Goal: Task Accomplishment & Management: Manage account settings

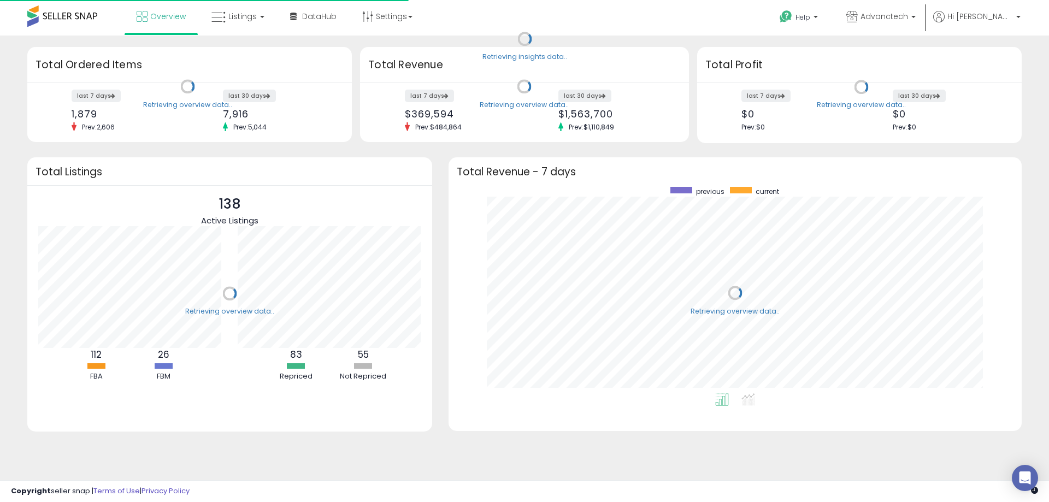
scroll to position [207, 552]
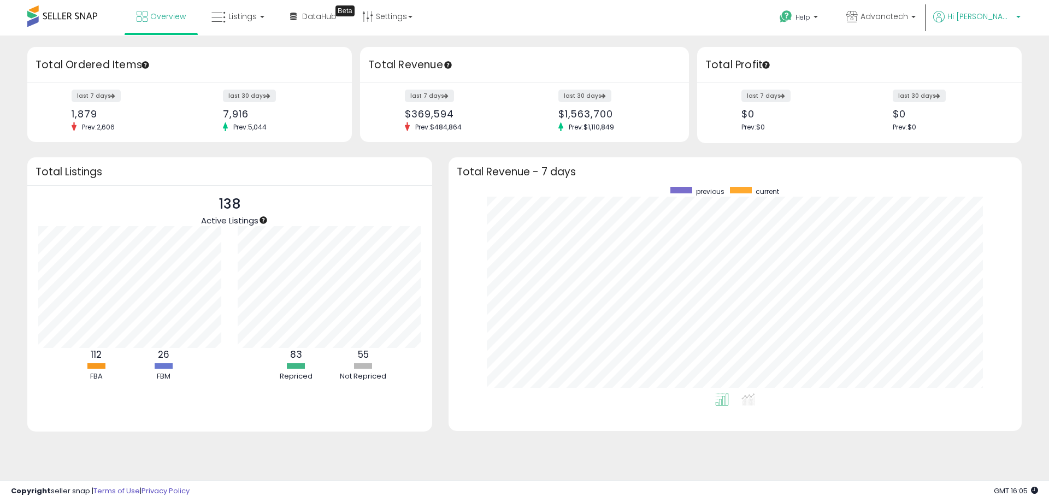
click at [1011, 16] on span "Hi [PERSON_NAME]" at bounding box center [981, 16] width 66 height 11
click at [990, 51] on li "Account" at bounding box center [995, 58] width 45 height 27
click at [995, 61] on link "Account" at bounding box center [996, 58] width 29 height 10
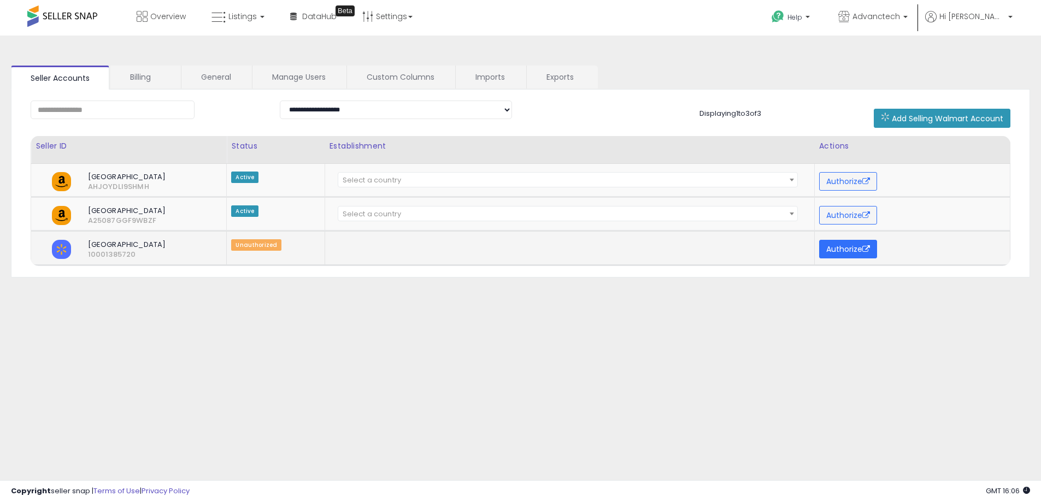
click at [854, 252] on button "Authorize" at bounding box center [848, 249] width 58 height 19
click at [233, 14] on span "Listings" at bounding box center [242, 16] width 28 height 11
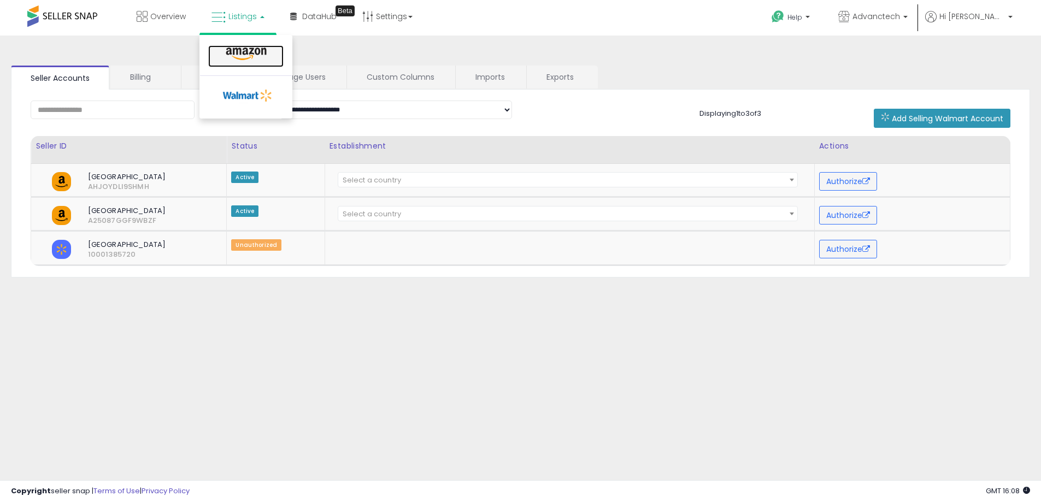
click at [249, 51] on icon at bounding box center [246, 54] width 48 height 14
click at [233, 23] on link "Listings" at bounding box center [237, 16] width 69 height 33
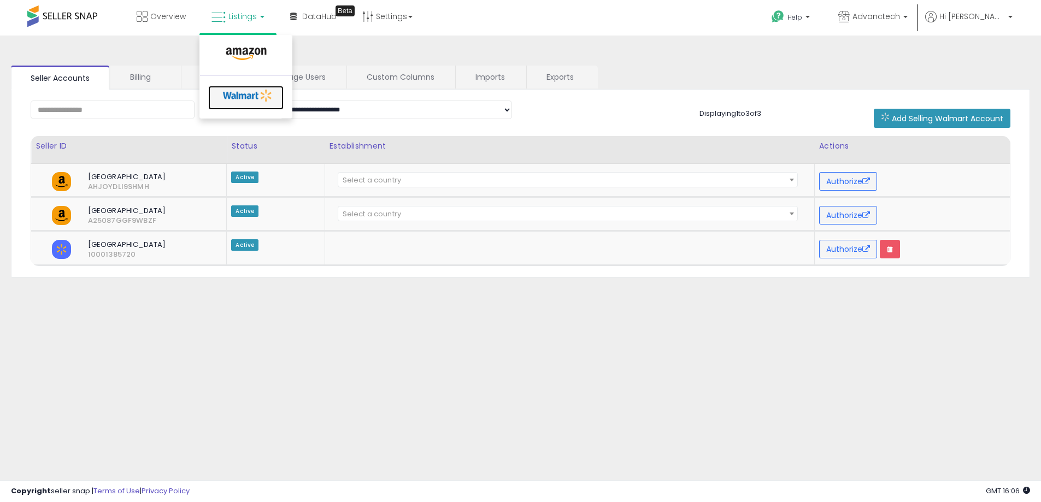
click at [247, 99] on icon at bounding box center [247, 95] width 57 height 16
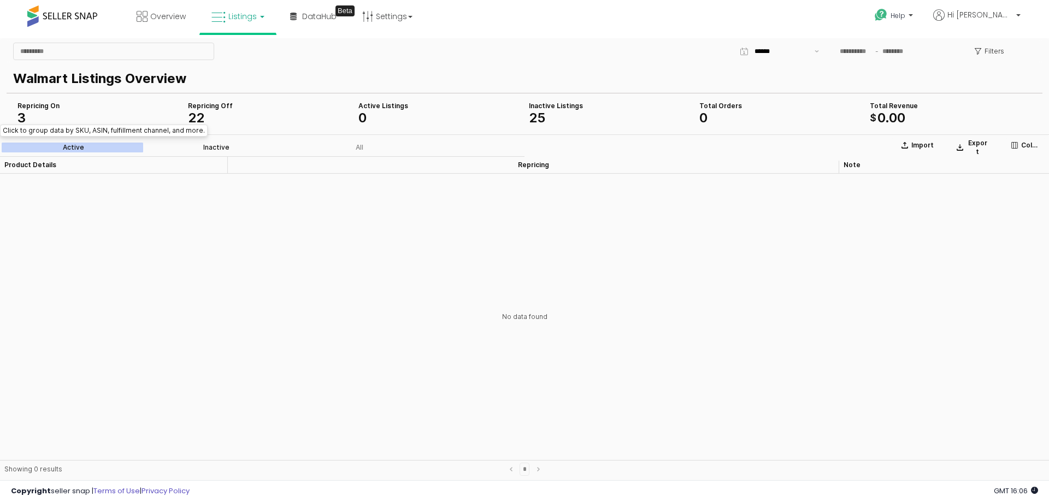
click at [219, 148] on div "Inactive" at bounding box center [216, 148] width 26 height 8
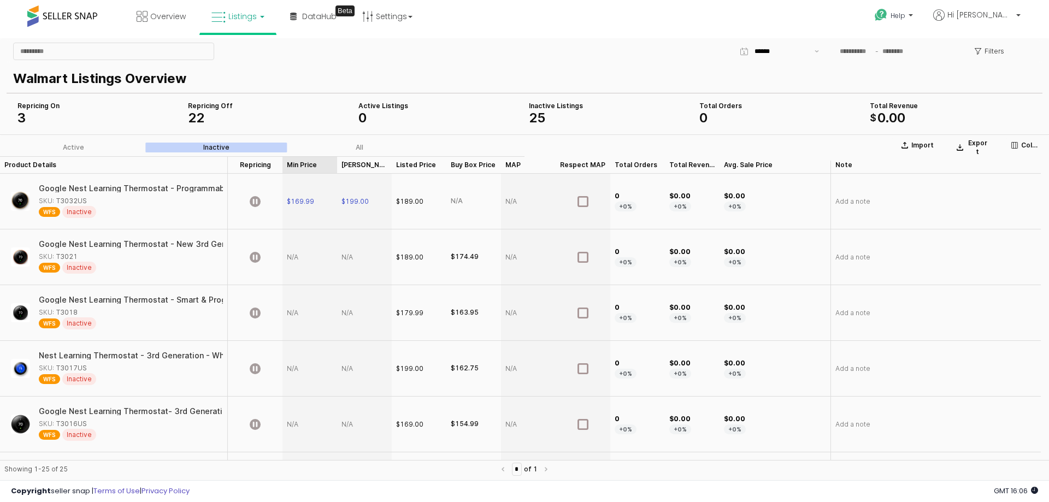
click at [296, 168] on div "Min Price Min Price" at bounding box center [310, 164] width 55 height 17
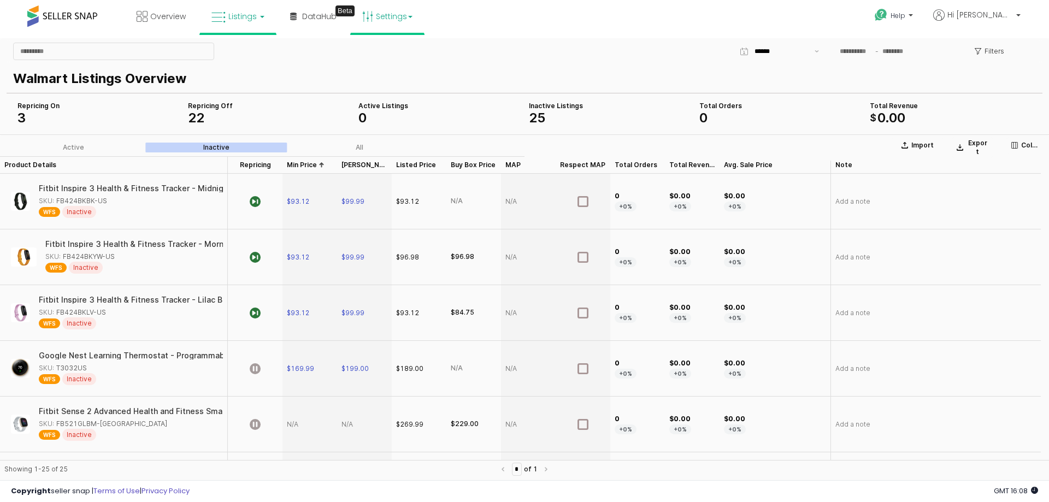
click at [390, 22] on link "Settings" at bounding box center [387, 16] width 67 height 33
drag, startPoint x: 296, startPoint y: 67, endPoint x: 290, endPoint y: 64, distance: 6.6
click at [296, 67] on div "Walmart Listings Overview" at bounding box center [522, 79] width 1019 height 24
click at [489, 70] on p "Walmart Listings Overview" at bounding box center [522, 79] width 1019 height 20
click at [1017, 148] on icon "App Frame" at bounding box center [1015, 145] width 7 height 7
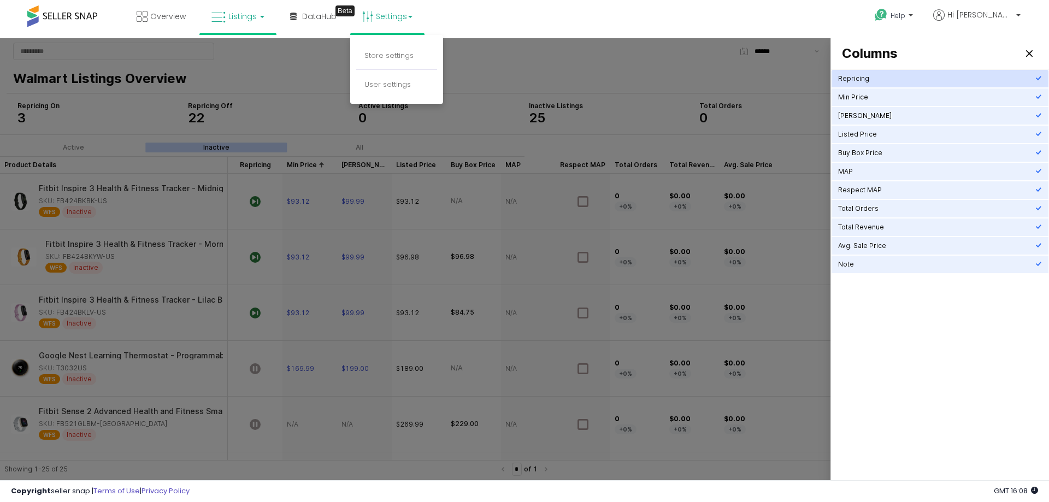
click at [913, 78] on div "Repricing" at bounding box center [936, 78] width 197 height 9
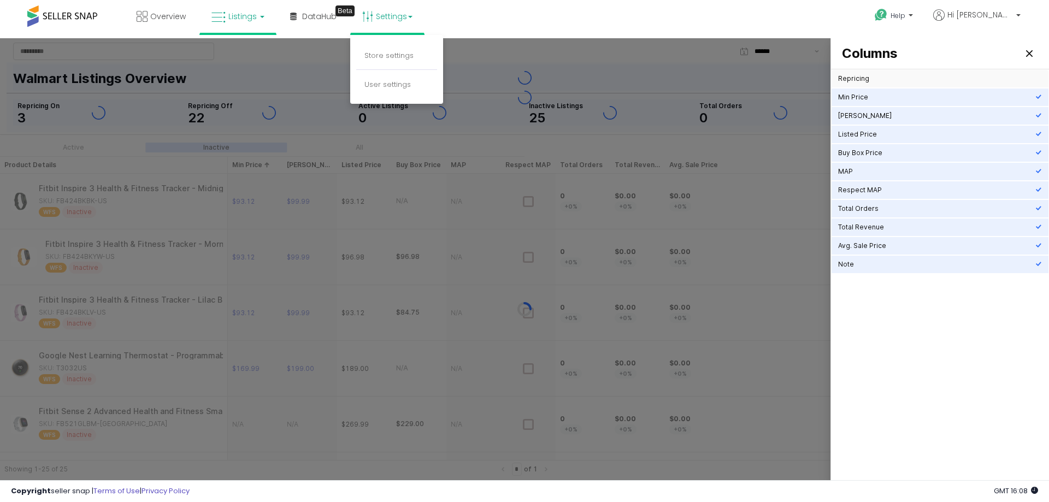
click at [913, 78] on div "Repricing" at bounding box center [936, 78] width 197 height 9
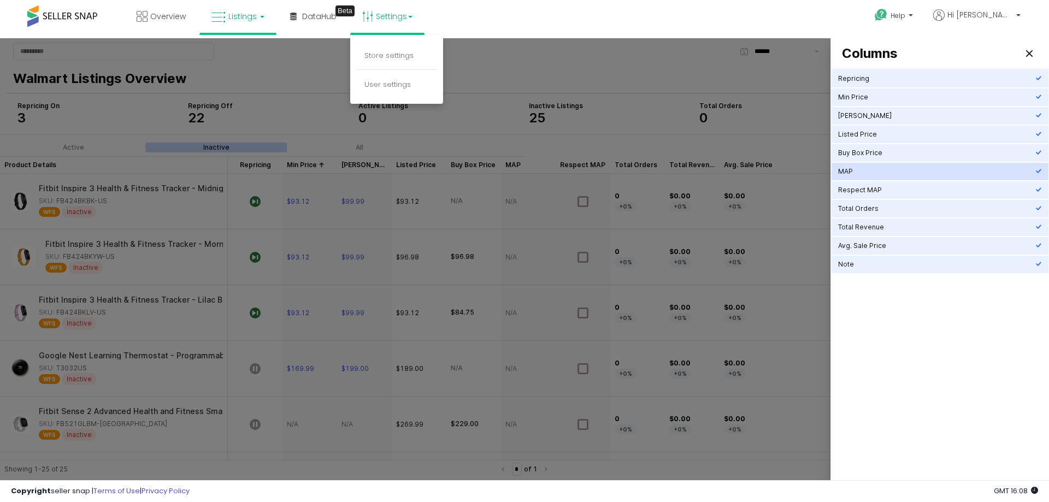
click at [888, 171] on div "MAP" at bounding box center [936, 171] width 197 height 9
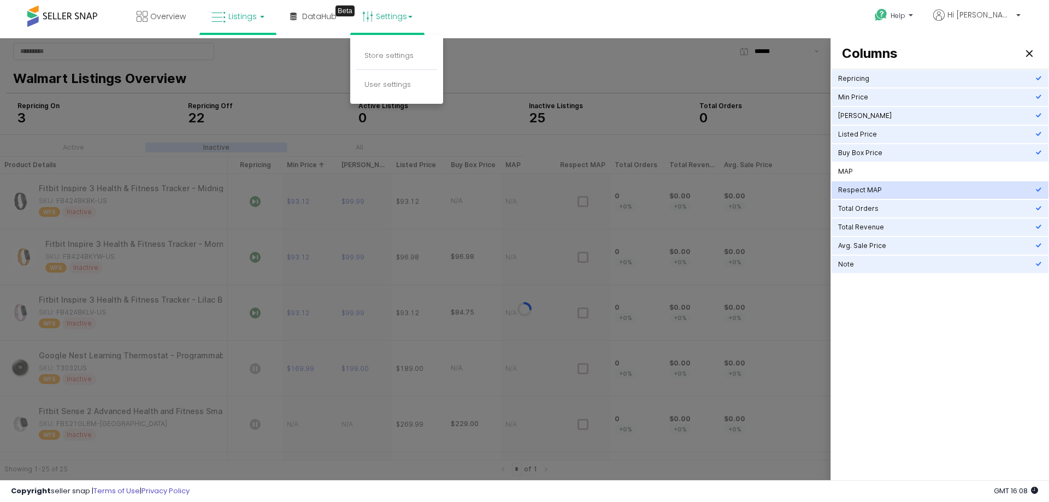
click at [878, 189] on div "Respect MAP" at bounding box center [936, 190] width 197 height 9
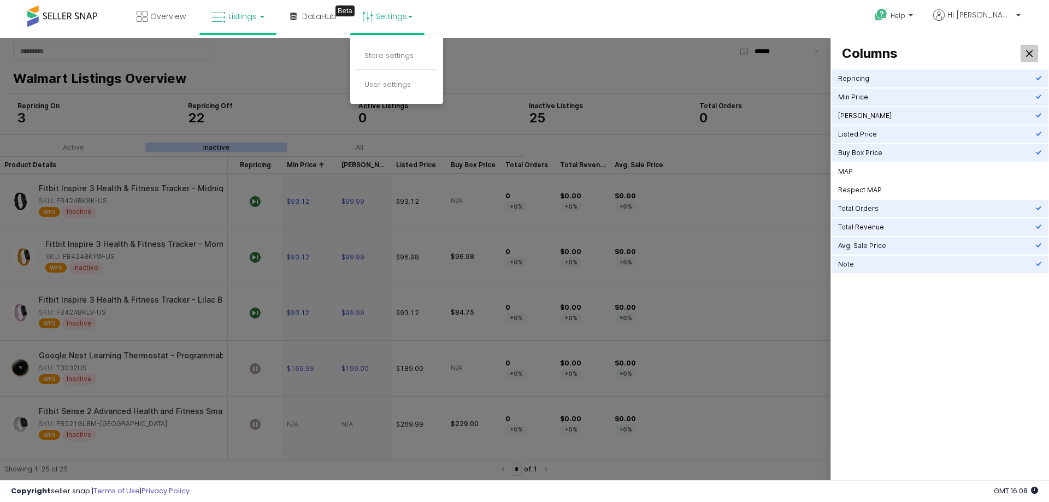
click at [1023, 54] on div "Close" at bounding box center [1030, 53] width 16 height 16
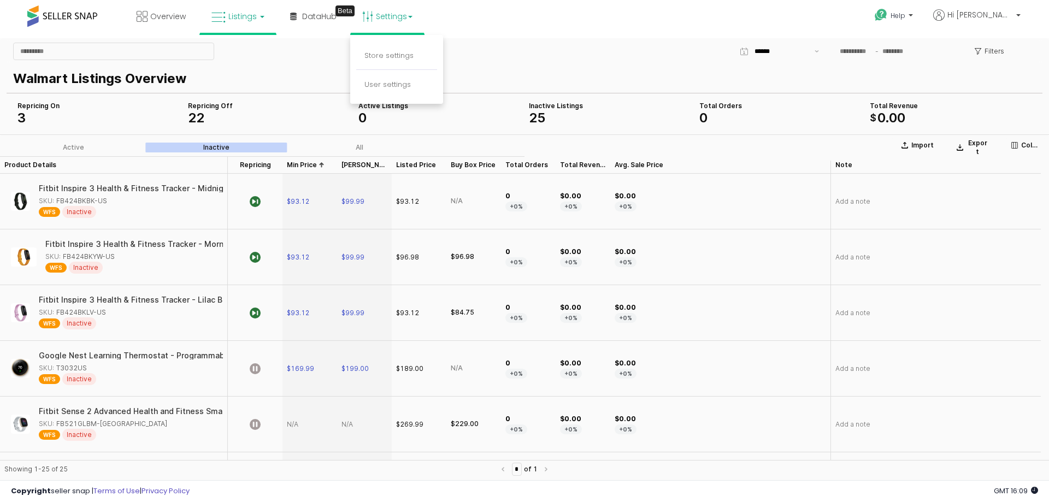
click at [520, 59] on div "Filters" at bounding box center [697, 51] width 688 height 22
click at [385, 13] on link "Settings" at bounding box center [387, 16] width 67 height 33
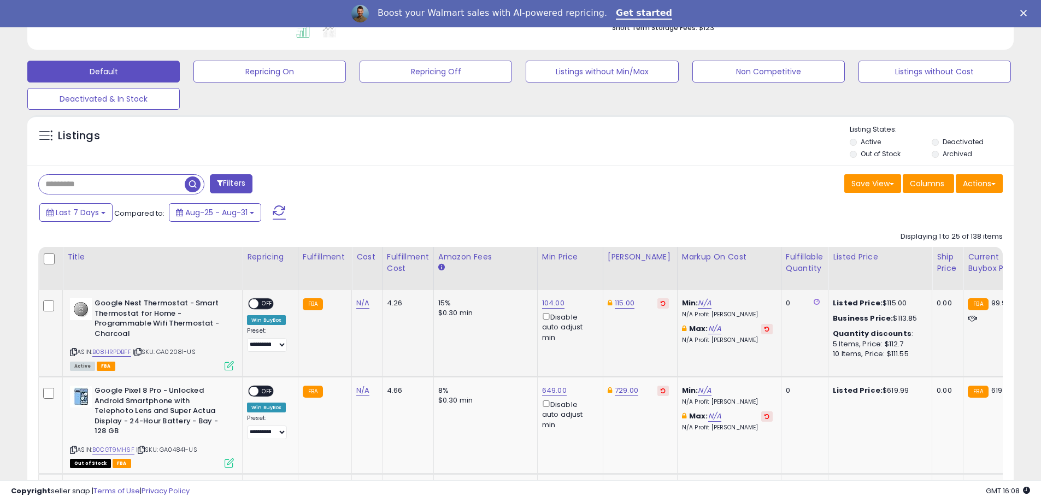
scroll to position [328, 0]
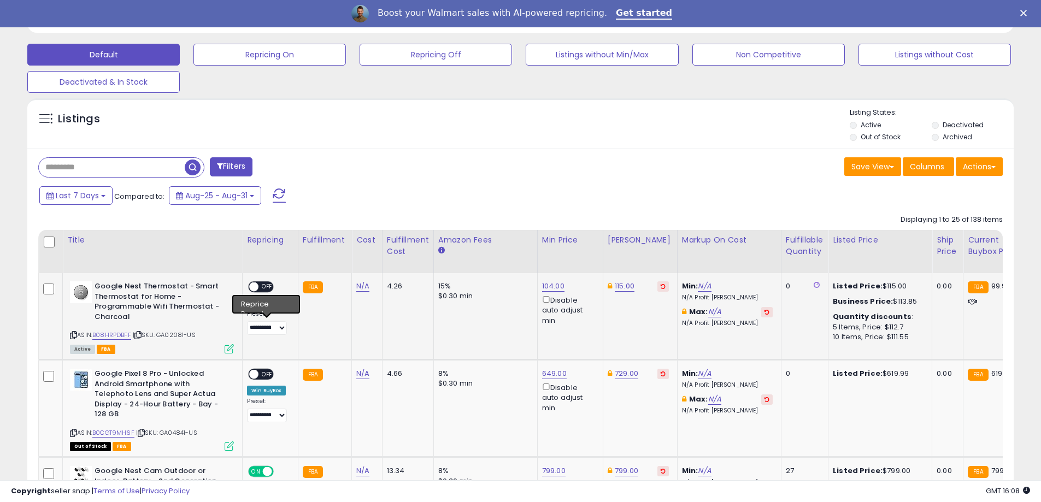
click at [335, 350] on td "FBA" at bounding box center [325, 316] width 54 height 86
click at [267, 330] on select "**********" at bounding box center [267, 328] width 40 height 14
click at [392, 321] on td "4.26" at bounding box center [407, 316] width 51 height 86
